Goal: Transaction & Acquisition: Purchase product/service

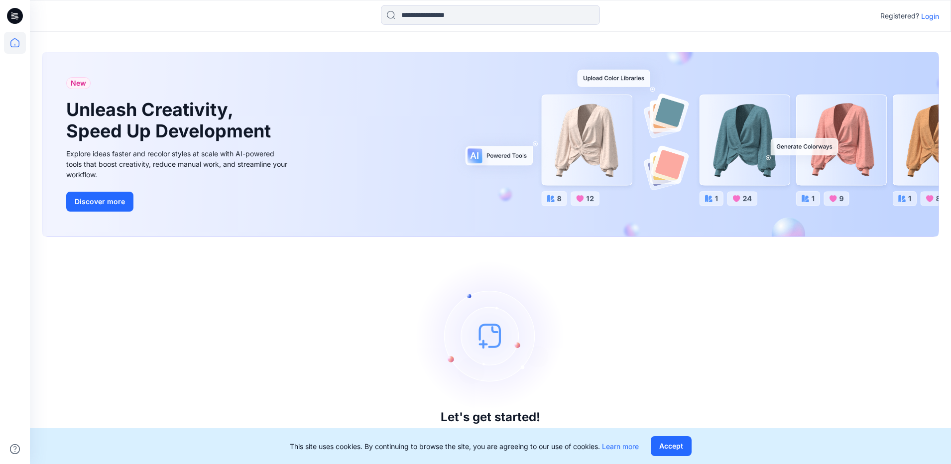
click at [933, 15] on p "Login" at bounding box center [930, 16] width 18 height 10
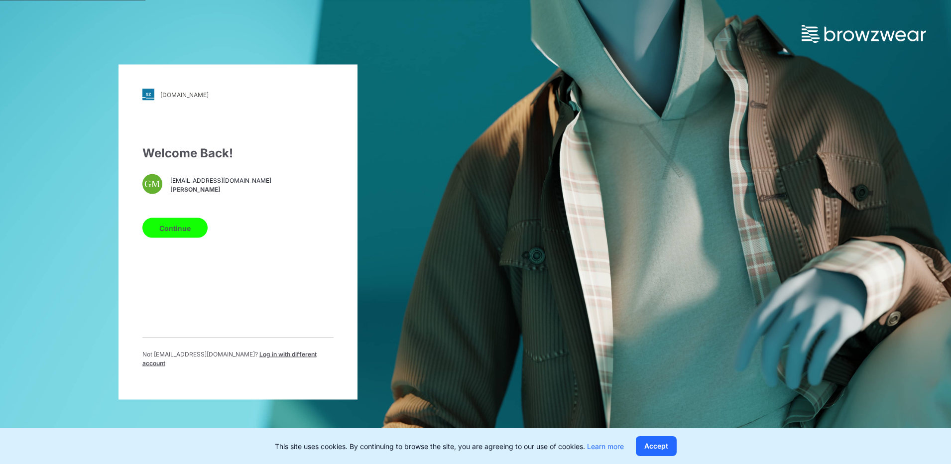
click at [185, 228] on button "Continue" at bounding box center [174, 228] width 65 height 20
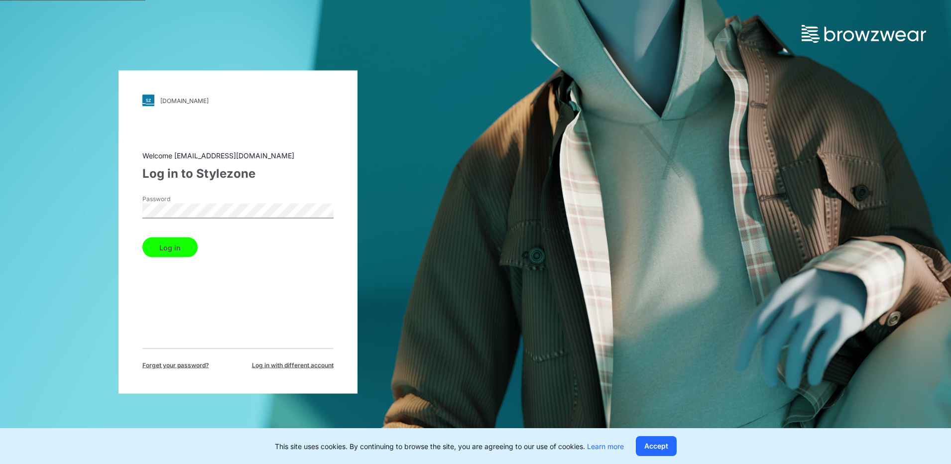
click at [171, 247] on button "Log in" at bounding box center [169, 247] width 55 height 20
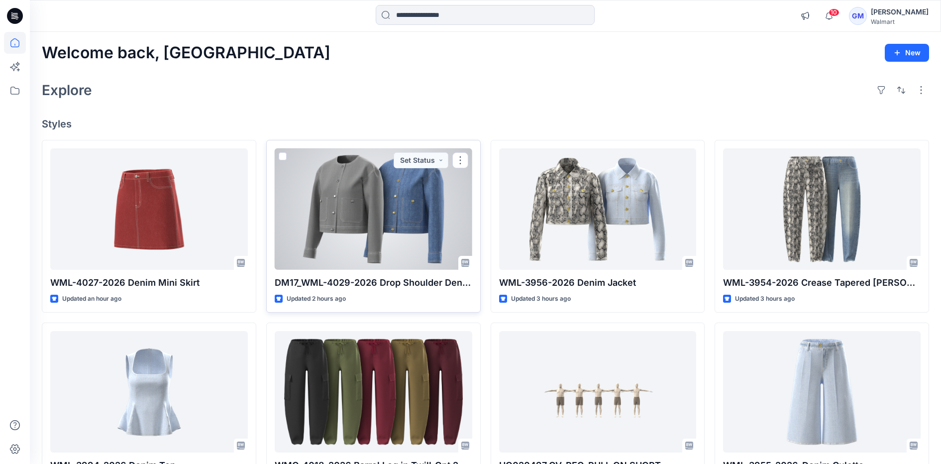
click at [335, 194] on div at bounding box center [374, 209] width 198 height 122
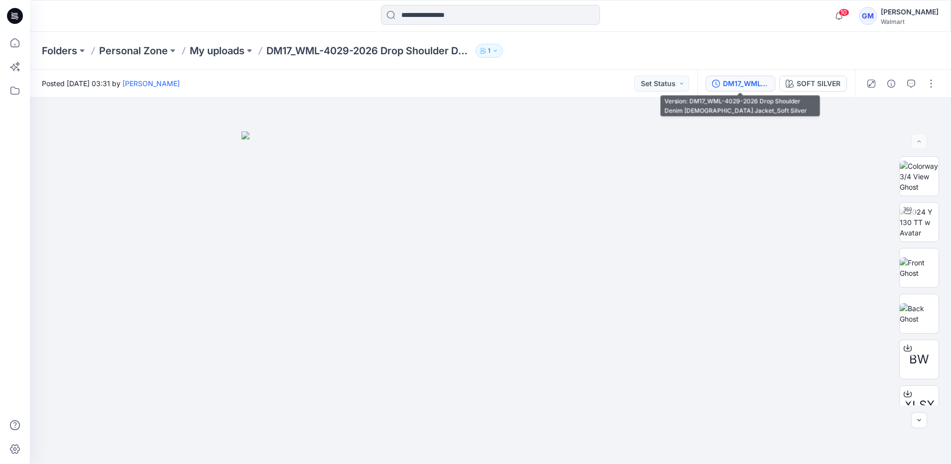
click at [744, 80] on div "DM17_WML-4029-2026 Drop Shoulder Denim Lady Jacket_Soft Silver" at bounding box center [746, 83] width 46 height 11
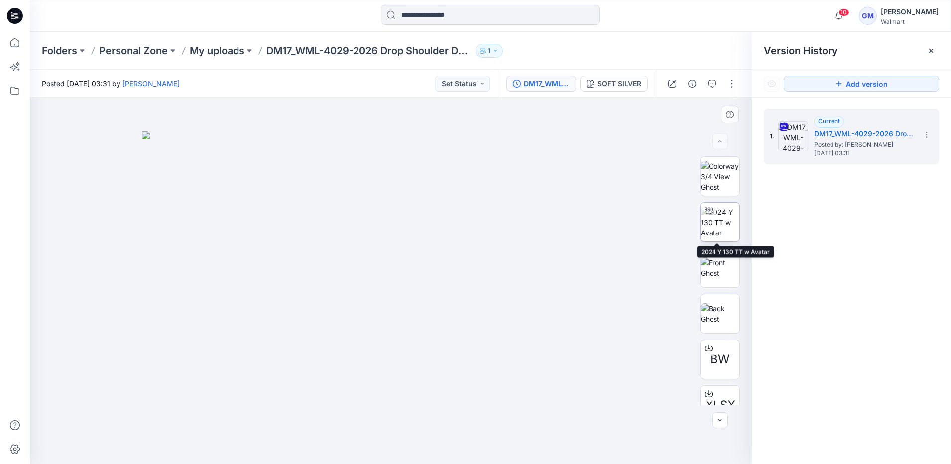
click at [719, 238] on img at bounding box center [719, 222] width 39 height 31
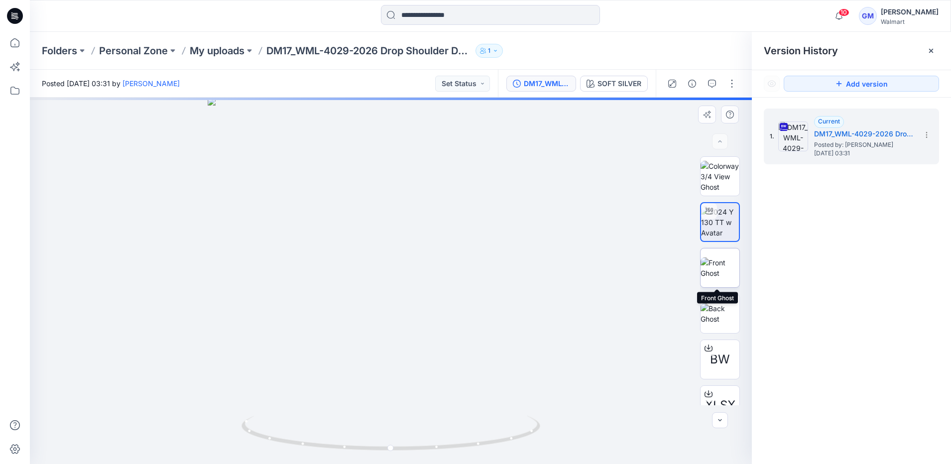
click at [719, 266] on img at bounding box center [719, 267] width 39 height 21
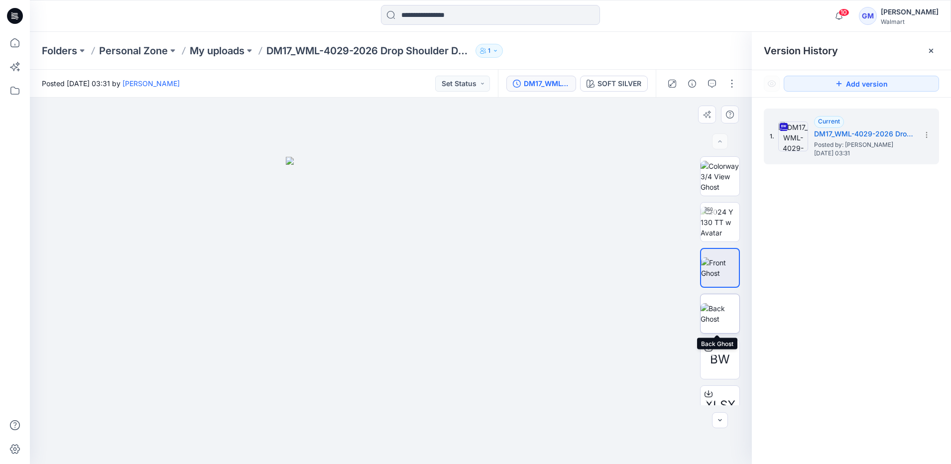
click at [726, 316] on img at bounding box center [719, 313] width 39 height 21
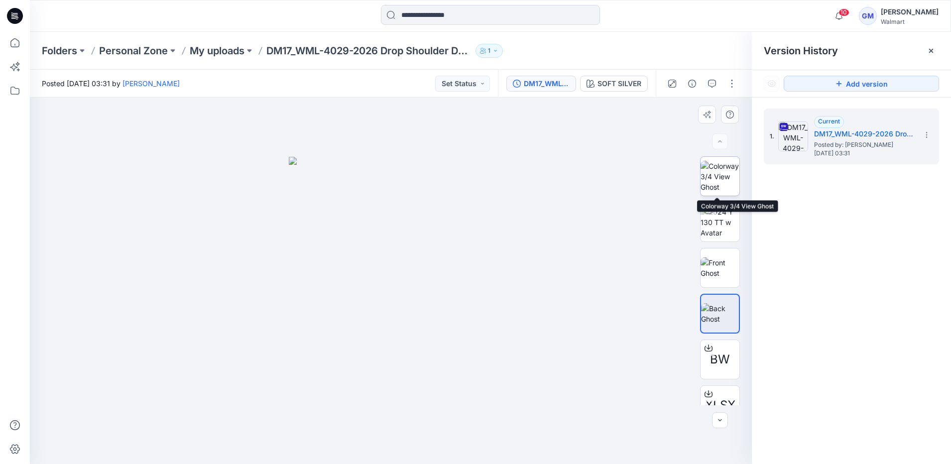
click at [716, 183] on img at bounding box center [719, 176] width 39 height 31
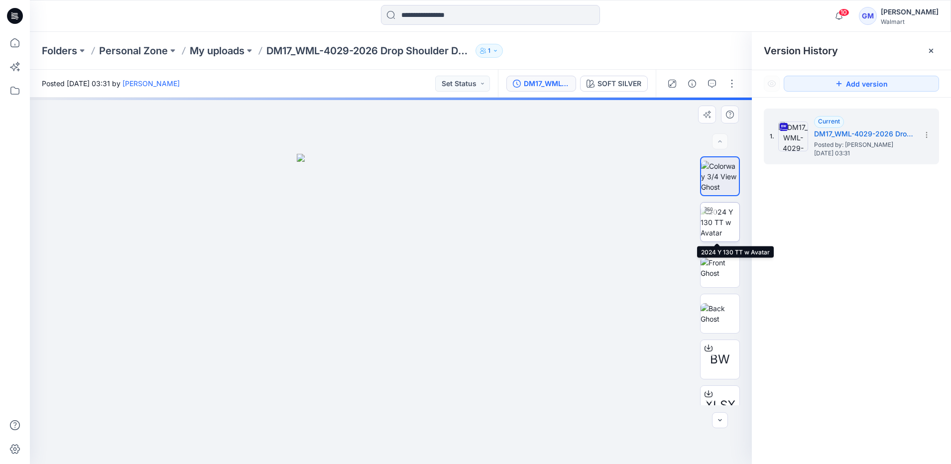
click at [722, 227] on img at bounding box center [719, 222] width 39 height 31
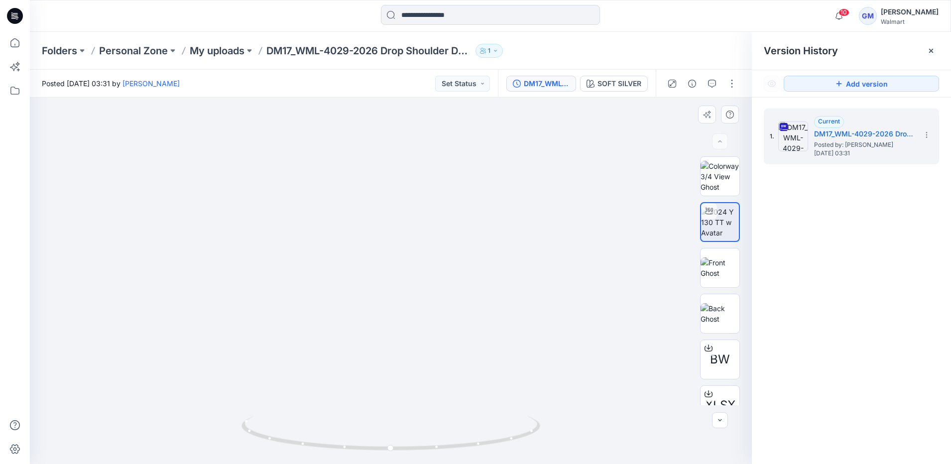
drag, startPoint x: 381, startPoint y: 369, endPoint x: 398, endPoint y: 192, distance: 178.0
